Goal: Register for event/course

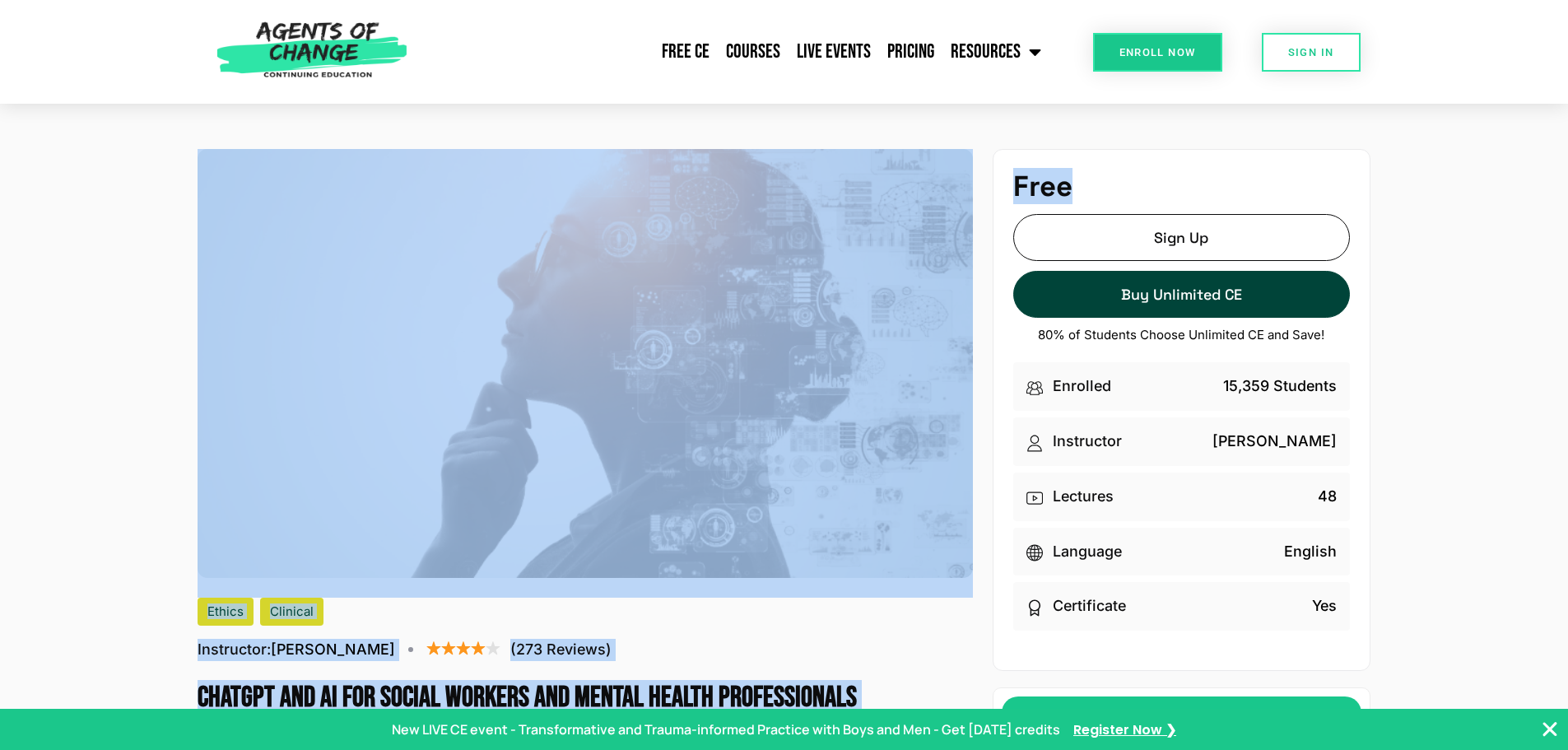
drag, startPoint x: 1566, startPoint y: 86, endPoint x: 1568, endPoint y: 118, distance: 32.1
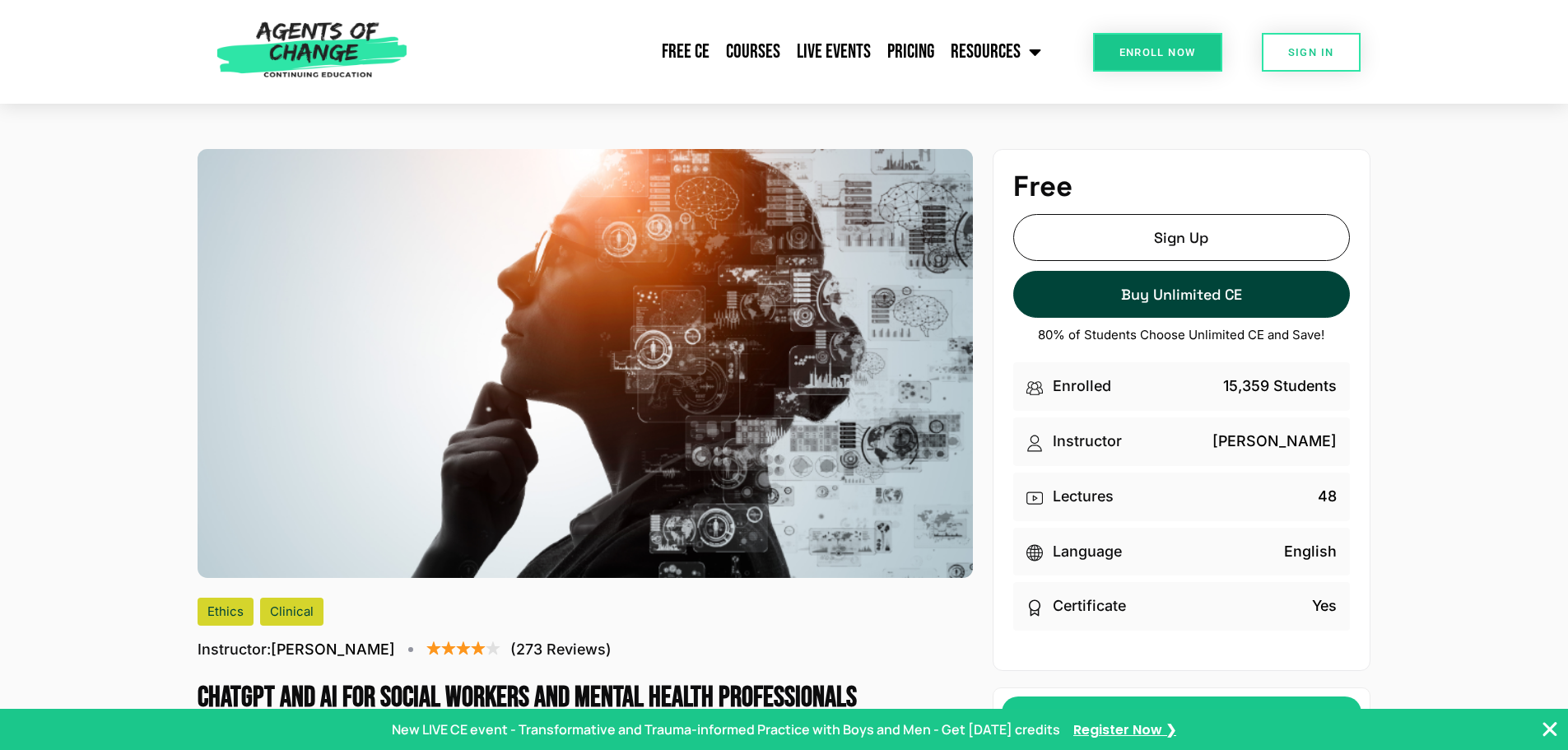
click at [1349, 375] on div "Free Sign Up Sign Up Buy Unlimited CE Buy Unlimited CE 80% of Students Choose U…" at bounding box center [1181, 409] width 378 height 522
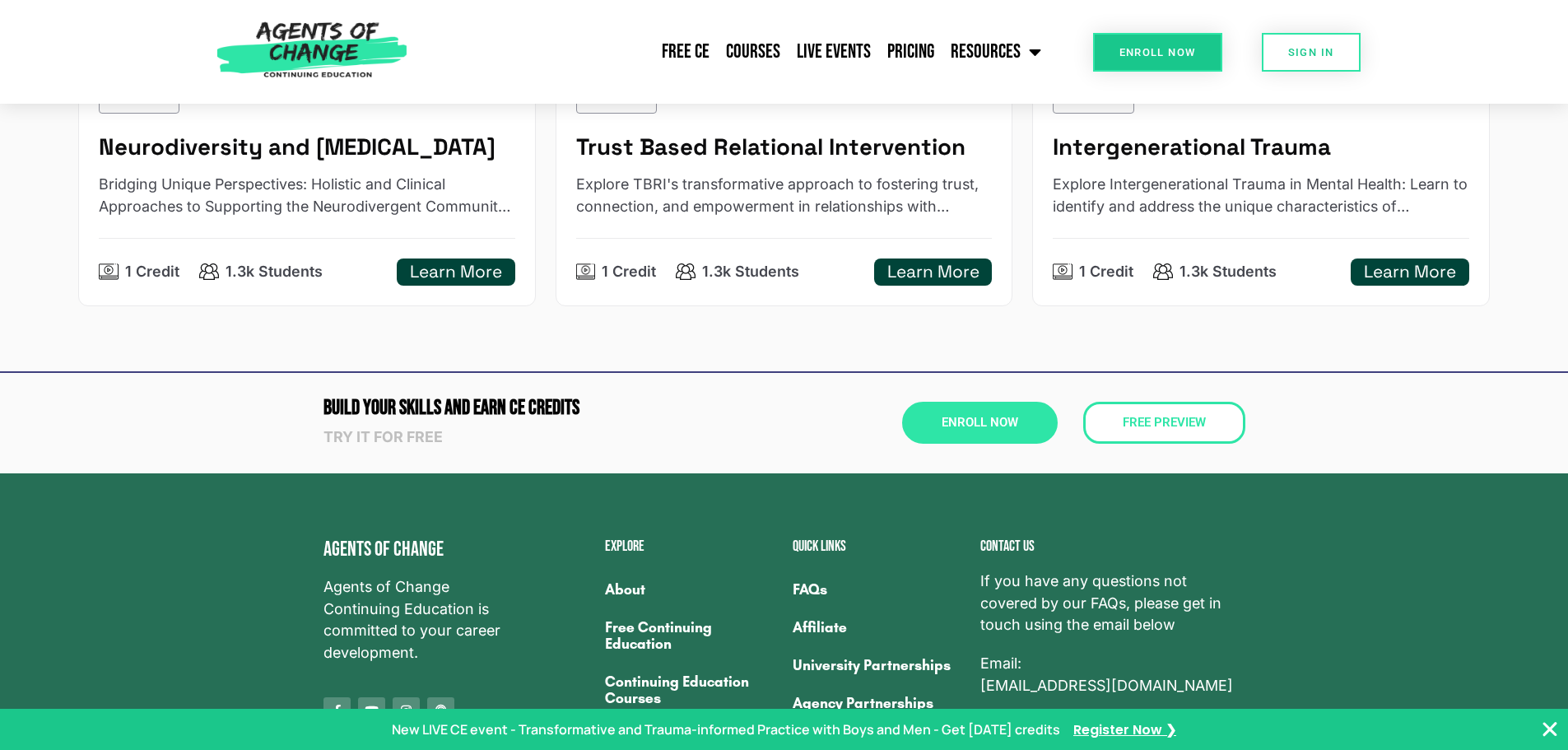
scroll to position [4928, 0]
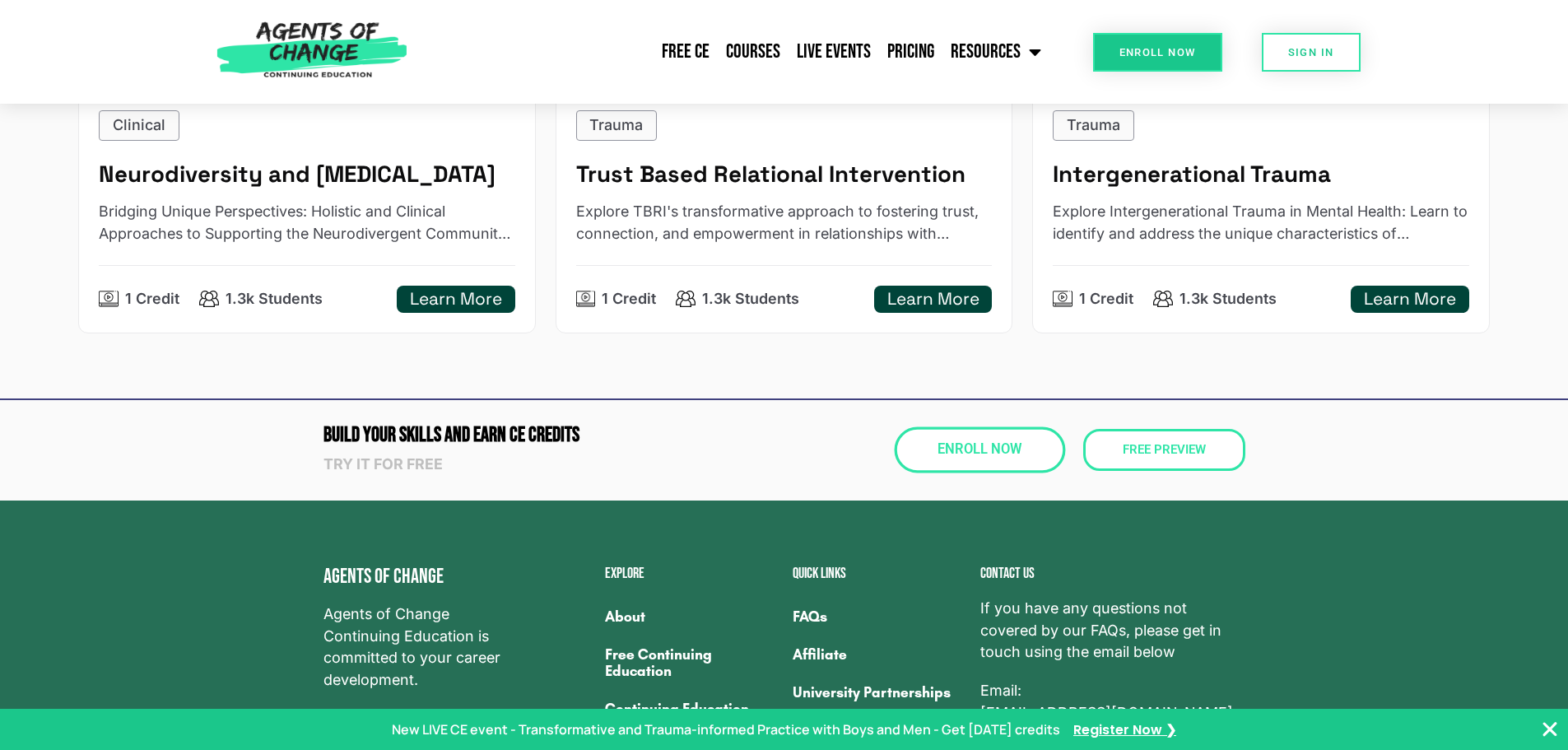
click at [1013, 473] on link "Enroll Now" at bounding box center [979, 450] width 171 height 46
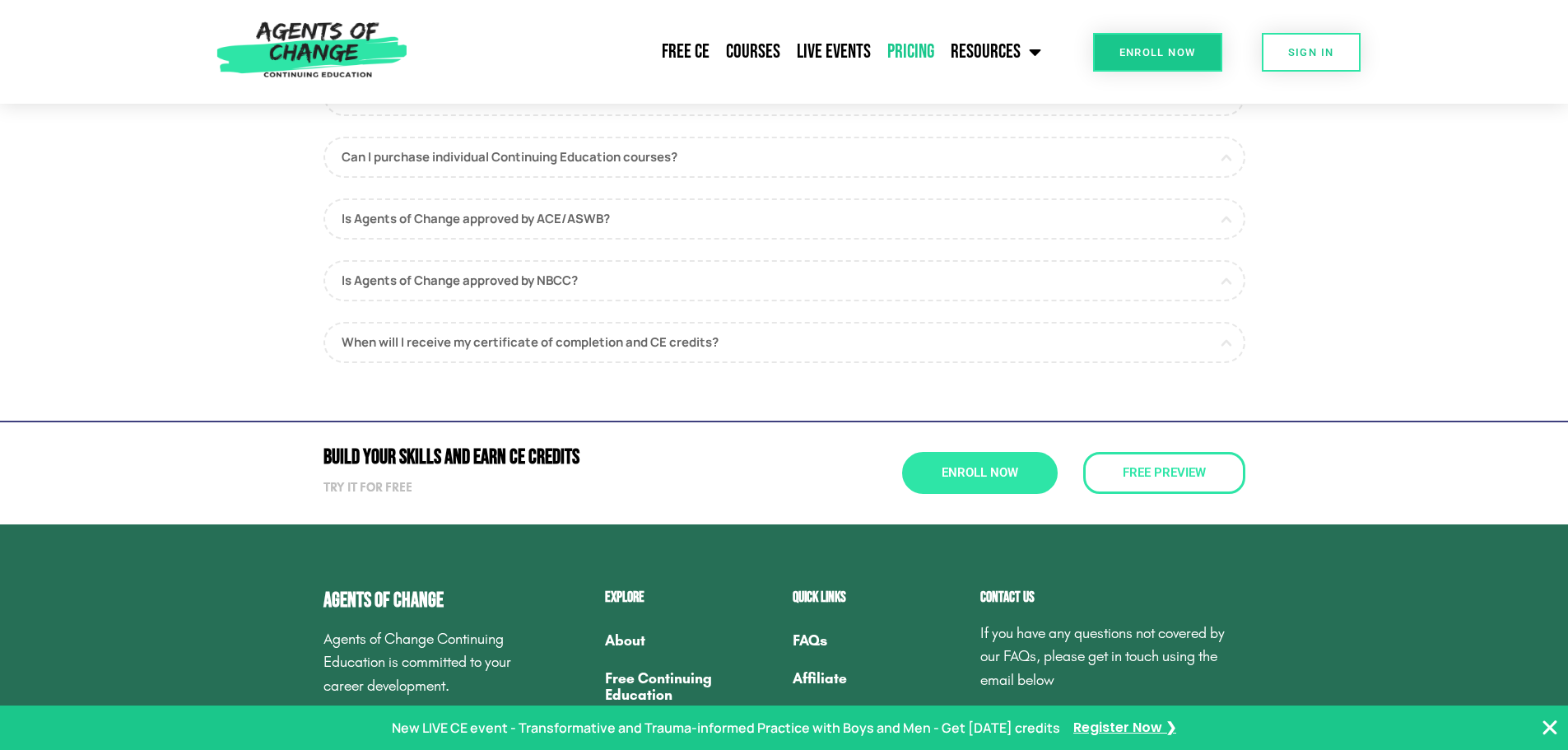
scroll to position [37, 0]
